Goal: Task Accomplishment & Management: Manage account settings

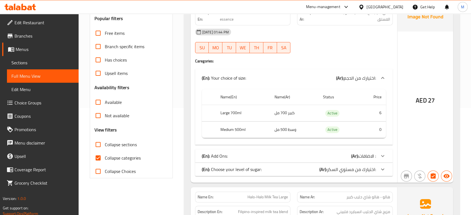
scroll to position [111, 0]
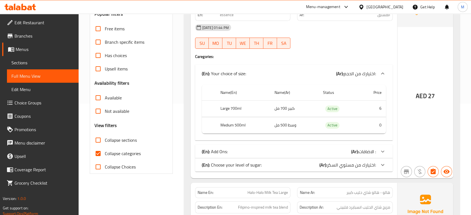
click at [377, 83] on div "(En): Add Ons: (Ar): الاضافات :" at bounding box center [294, 74] width 198 height 18
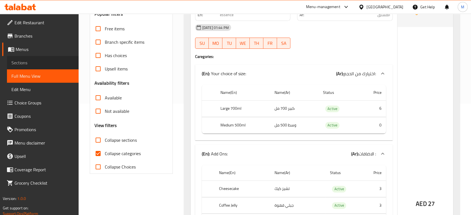
click at [21, 62] on span "Sections" at bounding box center [42, 62] width 63 height 7
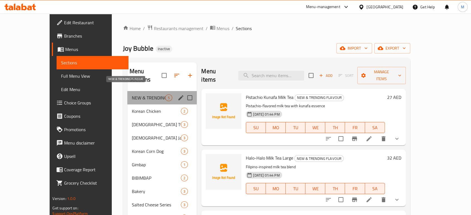
click at [132, 94] on span "NEW & TRENDING FLAVOUR" at bounding box center [149, 97] width 34 height 7
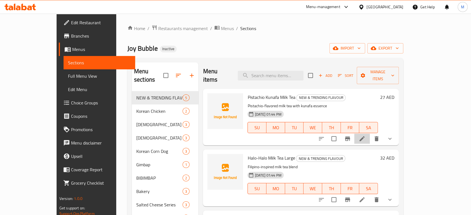
click at [370, 135] on li at bounding box center [362, 139] width 16 height 10
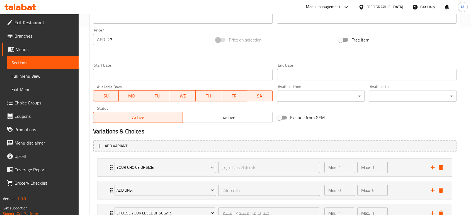
scroll to position [233, 0]
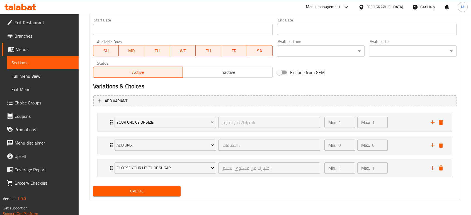
click at [41, 79] on span "Full Menu View" at bounding box center [42, 76] width 63 height 7
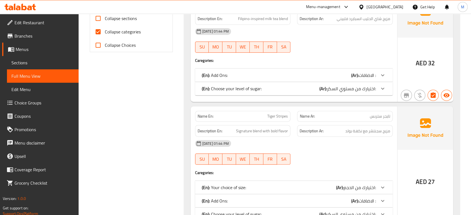
click at [332, 153] on div "[DATE] 01:44 PM SU MO TU WE TH FR SA" at bounding box center [294, 152] width 204 height 31
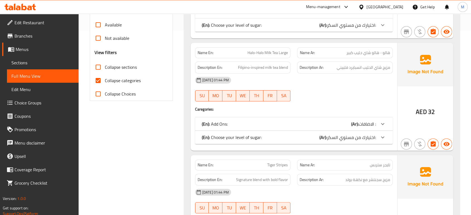
scroll to position [184, 0]
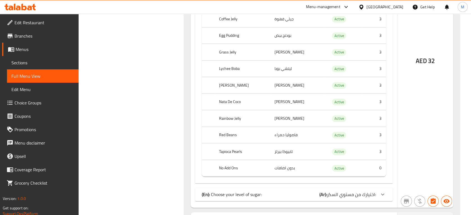
scroll to position [357, 0]
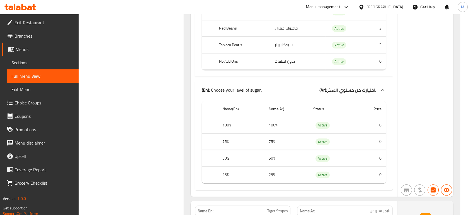
scroll to position [456, 0]
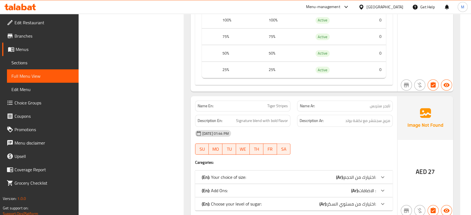
scroll to position [568, 0]
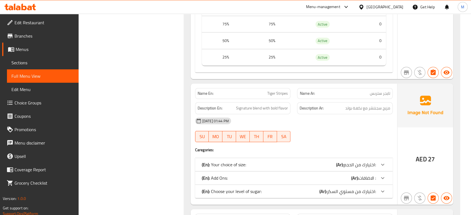
click at [347, 134] on div "[DATE] 01:44 PM SU MO TU WE TH FR SA" at bounding box center [294, 129] width 204 height 31
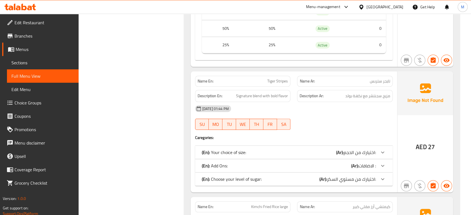
scroll to position [593, 0]
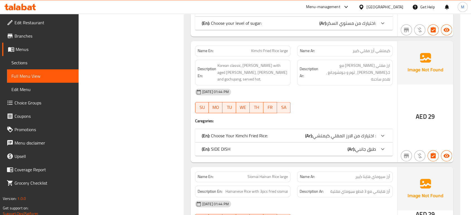
scroll to position [816, 0]
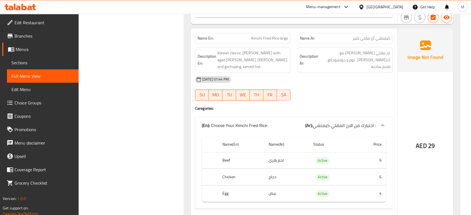
click at [349, 97] on div "[DATE] 01:44 PM SU MO TU WE TH FR SA" at bounding box center [294, 88] width 204 height 31
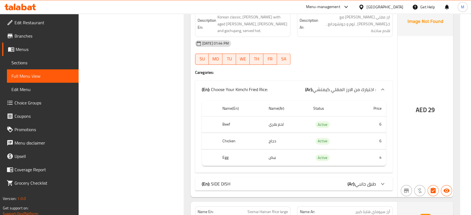
scroll to position [853, 0]
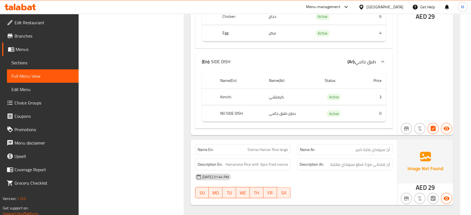
scroll to position [977, 0]
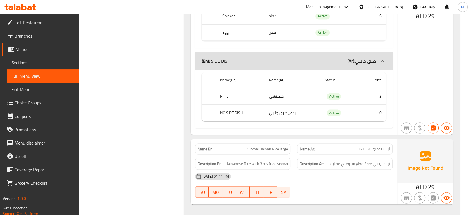
click at [329, 191] on div "[DATE] 01:44 PM SU MO TU WE TH FR SA" at bounding box center [294, 185] width 204 height 31
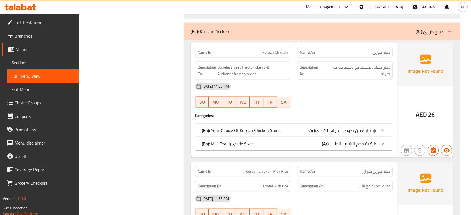
scroll to position [1175, 0]
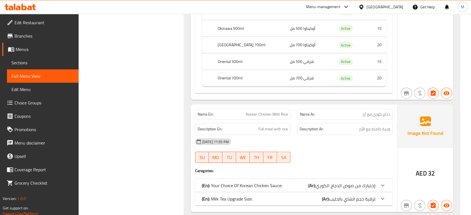
scroll to position [1484, 0]
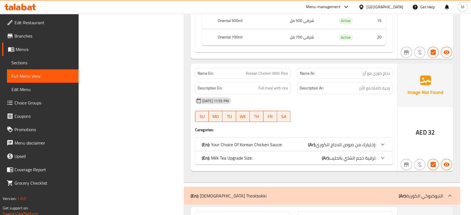
copy span "Korean Chicken With Rice"
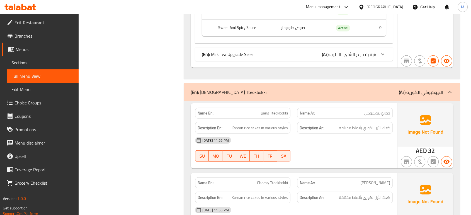
scroll to position [1707, 0]
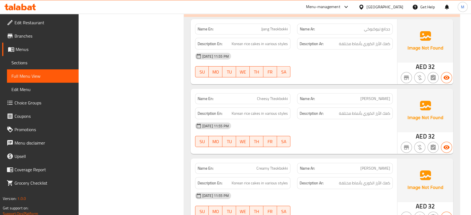
scroll to position [1757, 0]
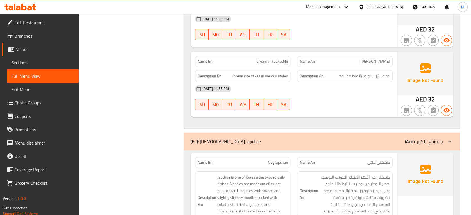
scroll to position [1881, 0]
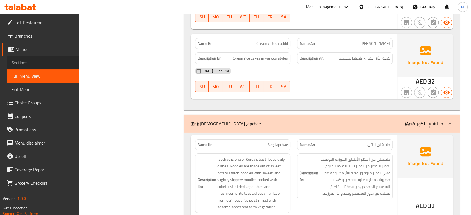
click at [27, 66] on span "Sections" at bounding box center [42, 62] width 63 height 7
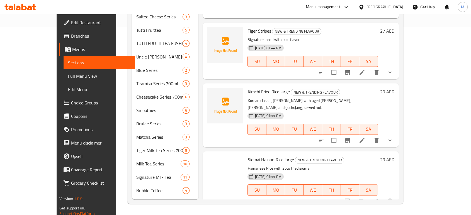
scroll to position [78, 0]
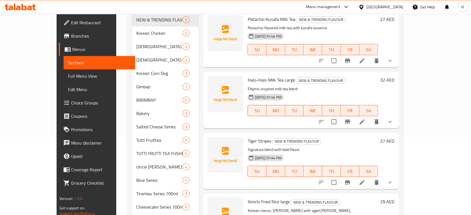
click at [346, 152] on div "[DATE] 01:44 PM SU MO TU WE TH FR SA" at bounding box center [312, 167] width 135 height 30
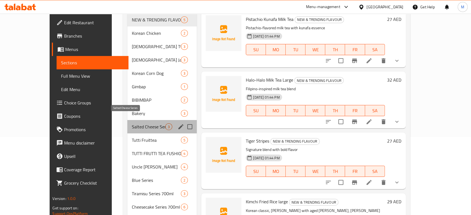
click at [132, 123] on span "Salted Cheese Series" at bounding box center [149, 126] width 34 height 7
